Goal: Task Accomplishment & Management: Use online tool/utility

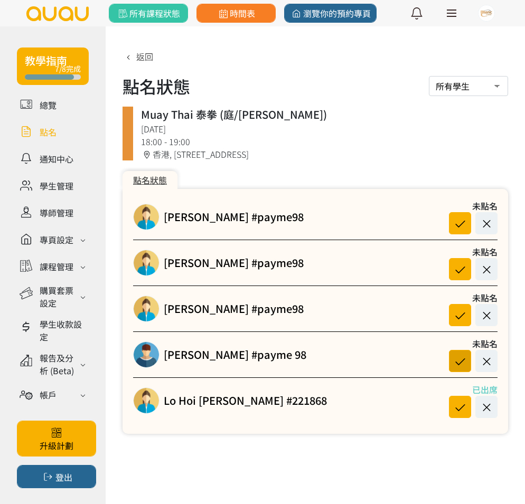
click at [459, 365] on icon at bounding box center [460, 361] width 20 height 14
click at [256, 355] on link "Vincent Lau #payme 98" at bounding box center [235, 355] width 143 height 16
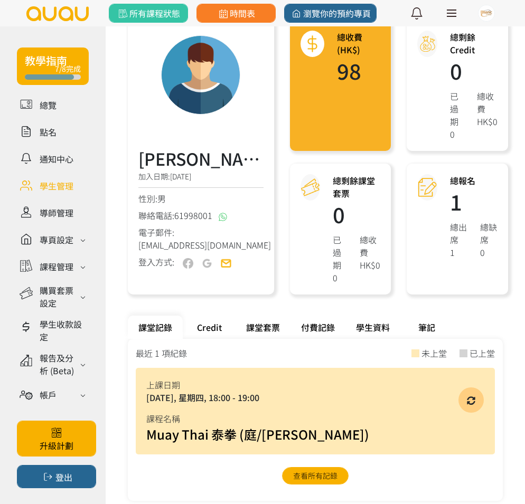
scroll to position [76, 0]
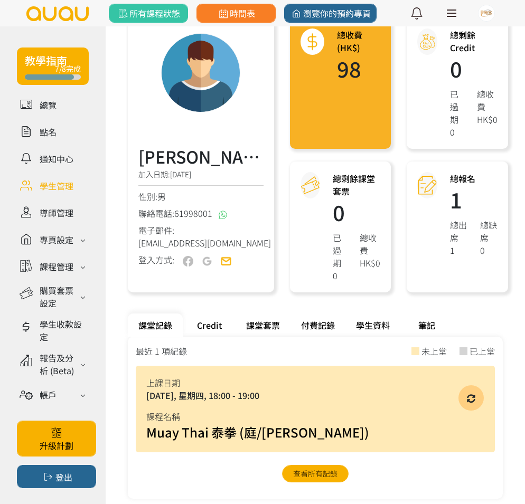
click at [207, 319] on div "Credit" at bounding box center [209, 325] width 53 height 23
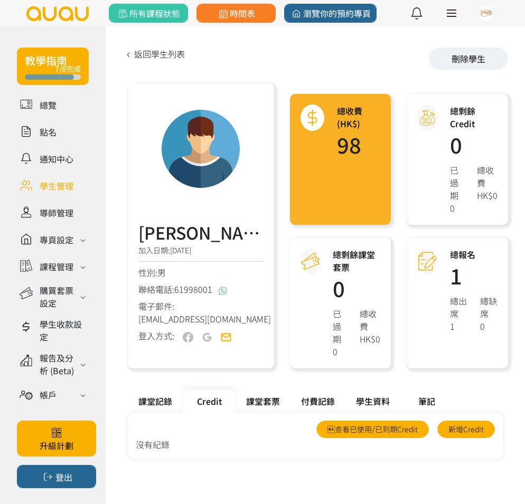
click at [378, 397] on div "學生資料" at bounding box center [372, 401] width 55 height 23
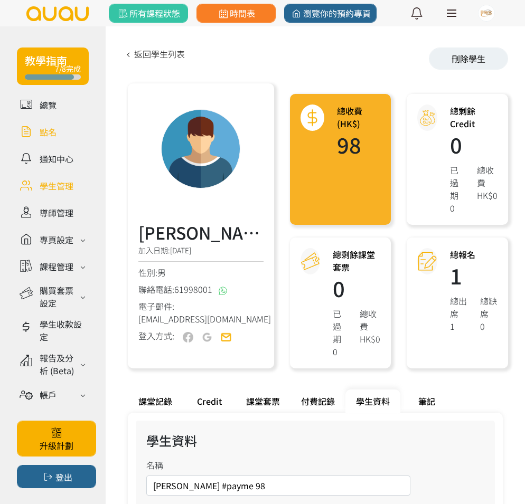
click at [47, 127] on link at bounding box center [53, 132] width 72 height 18
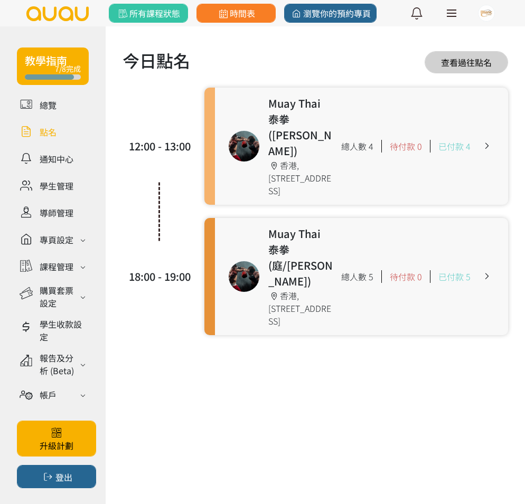
click at [306, 140] on link at bounding box center [361, 146] width 293 height 117
click at [251, 233] on link at bounding box center [361, 276] width 293 height 117
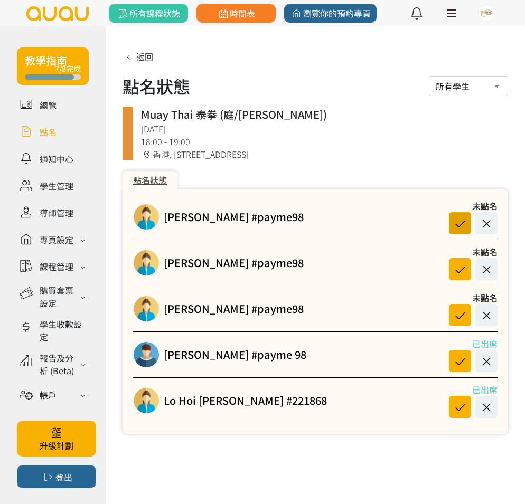
click at [457, 224] on icon at bounding box center [460, 224] width 20 height 14
click at [461, 266] on icon at bounding box center [460, 270] width 20 height 14
click at [462, 314] on icon at bounding box center [460, 316] width 20 height 14
